Goal: Transaction & Acquisition: Book appointment/travel/reservation

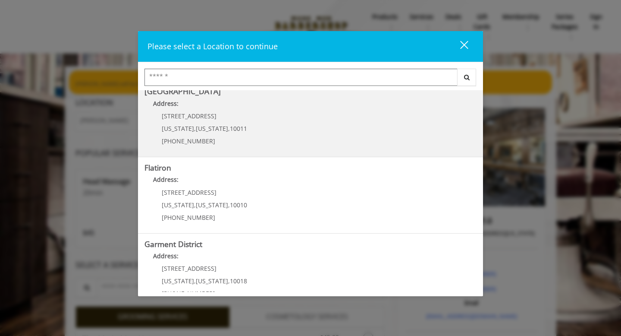
scroll to position [169, 0]
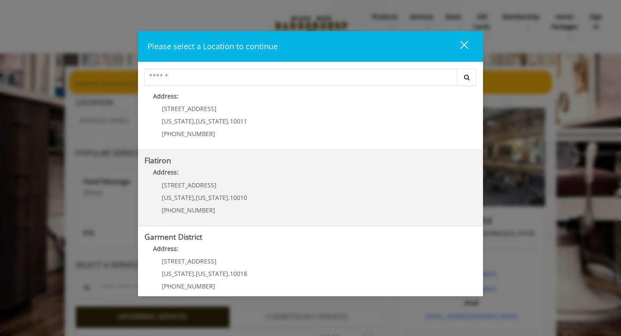
click at [251, 186] on "Flatiron Address: [STREET_ADDRESS][US_STATE][US_STATE] (917) 475-1765" at bounding box center [311, 187] width 332 height 63
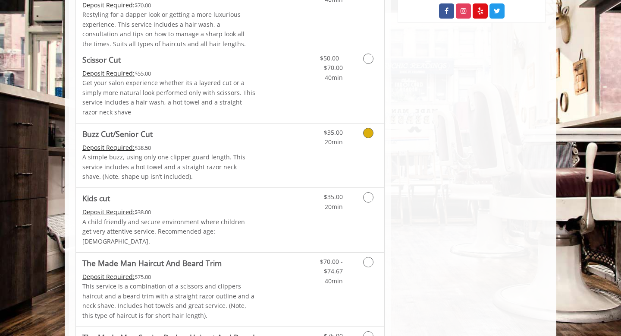
scroll to position [413, 0]
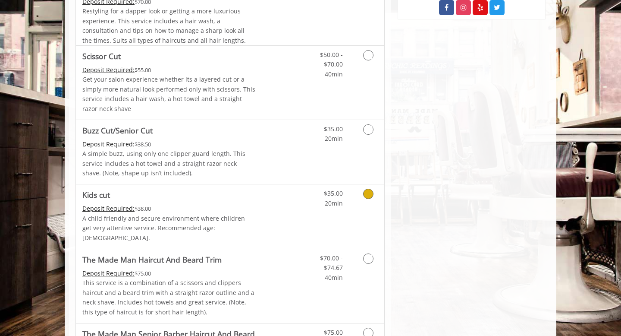
click at [368, 195] on icon "Grooming services" at bounding box center [368, 194] width 10 height 10
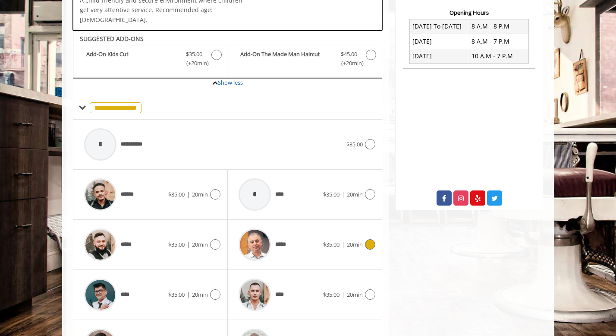
scroll to position [243, 0]
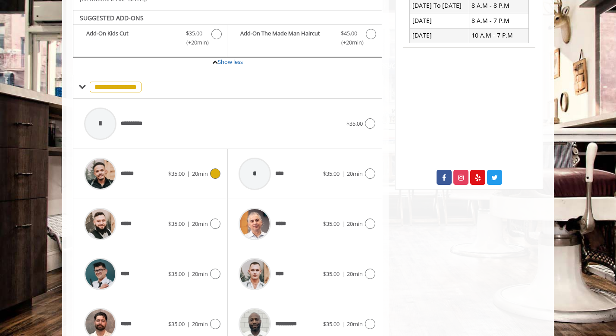
click at [216, 168] on icon at bounding box center [215, 173] width 10 height 10
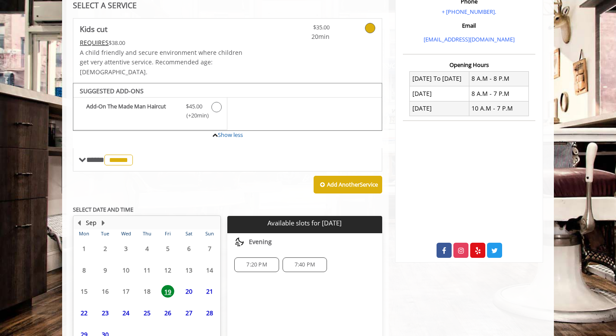
scroll to position [217, 0]
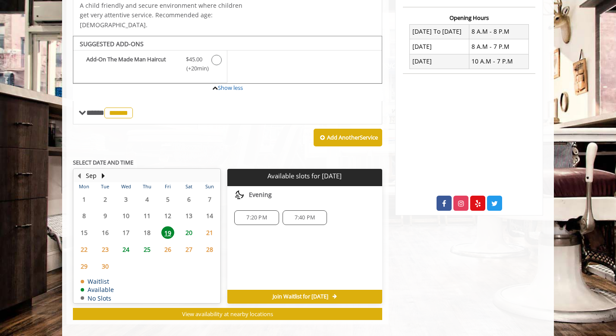
click at [188, 226] on span "20" at bounding box center [189, 232] width 13 height 13
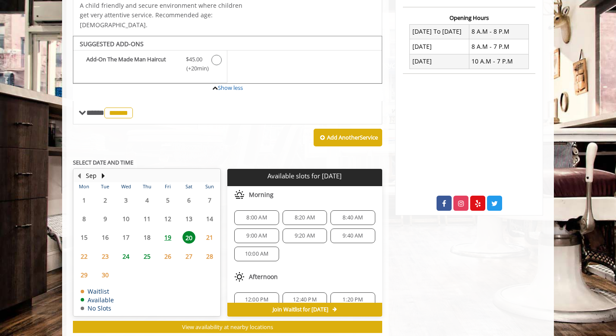
scroll to position [230, 0]
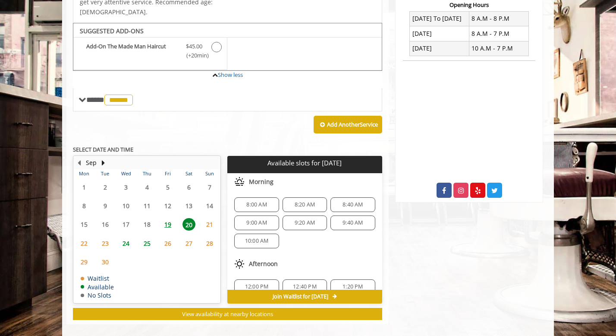
click at [254, 219] on span "9:00 AM" at bounding box center [256, 222] width 20 height 7
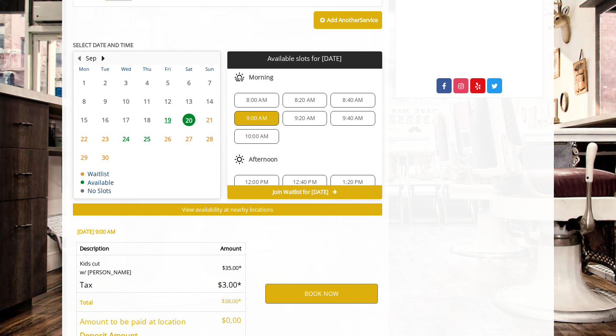
scroll to position [385, 0]
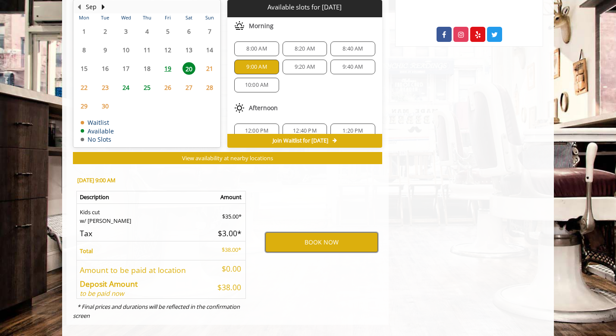
click at [307, 232] on button "BOOK NOW" at bounding box center [321, 242] width 113 height 20
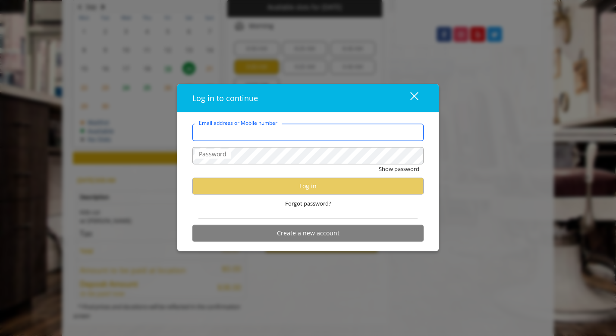
click at [256, 138] on input "Email address or Mobile number" at bounding box center [307, 131] width 231 height 17
type input "**********"
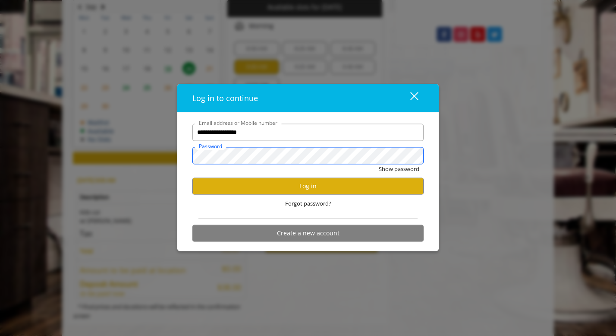
click at [379, 164] on button "Show password" at bounding box center [399, 168] width 41 height 9
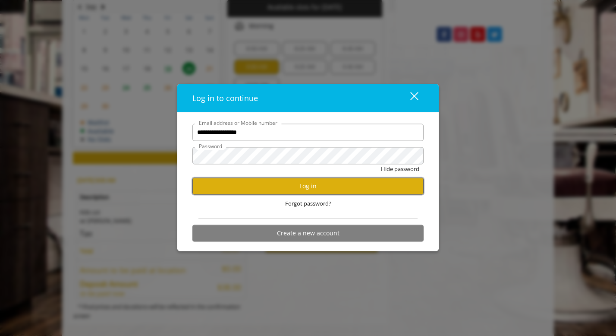
click at [284, 184] on button "Log in" at bounding box center [307, 185] width 231 height 17
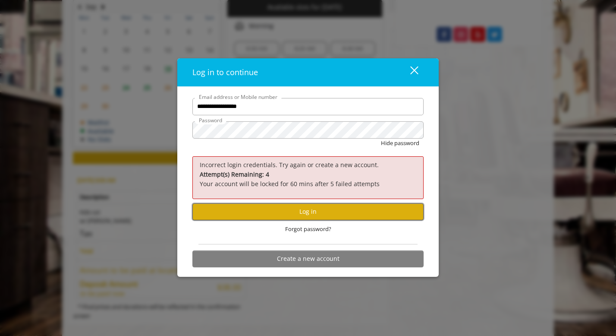
click at [288, 209] on button "Log in" at bounding box center [307, 211] width 231 height 17
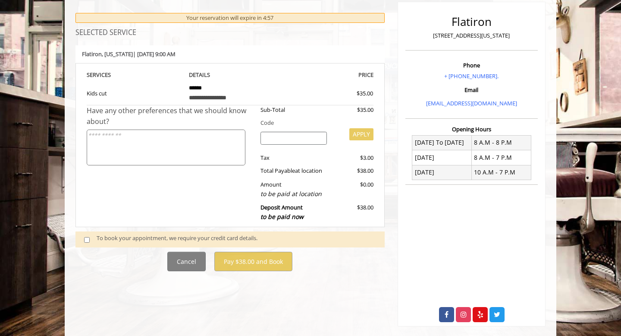
scroll to position [108, 0]
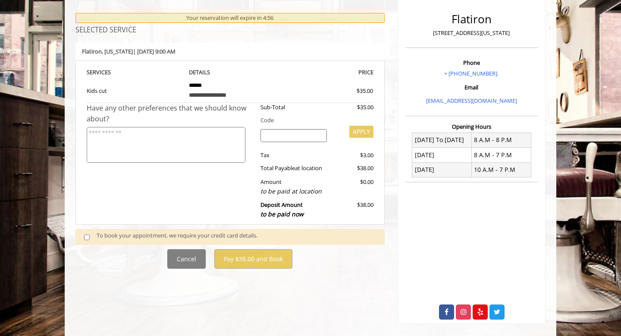
click at [91, 239] on span at bounding box center [90, 237] width 25 height 12
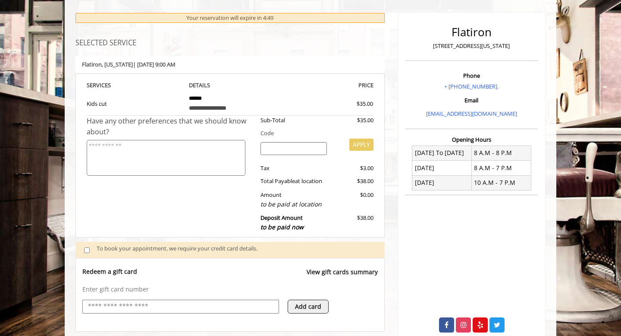
scroll to position [274, 0]
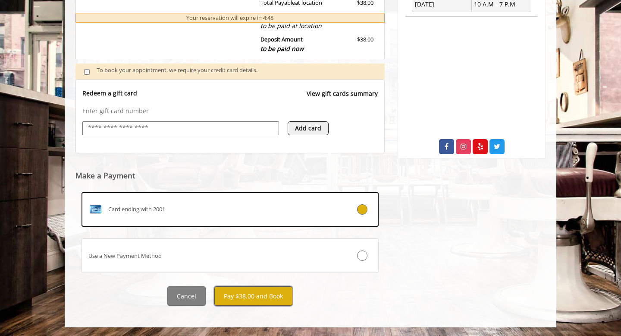
click at [248, 296] on button "Pay $38.00 and Book" at bounding box center [253, 295] width 78 height 19
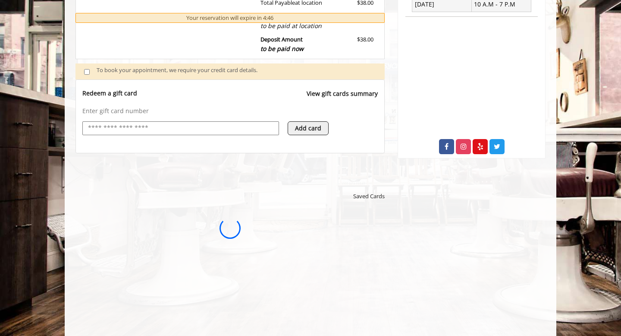
scroll to position [0, 0]
